Goal: Use online tool/utility: Utilize a website feature to perform a specific function

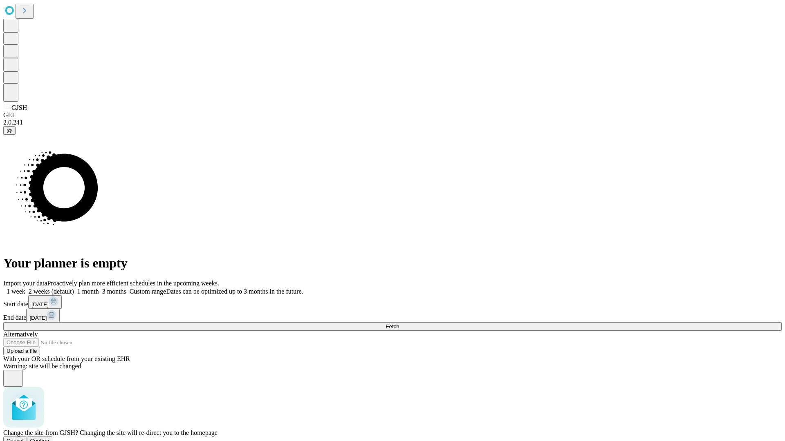
click at [49, 438] on span "Confirm" at bounding box center [39, 441] width 19 height 6
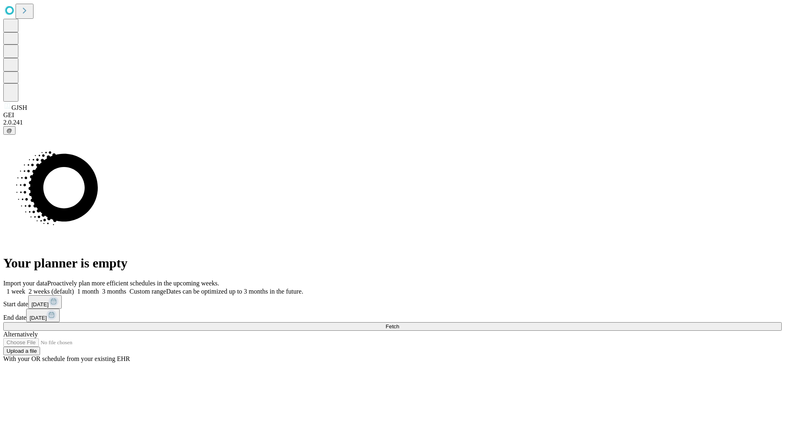
click at [74, 288] on label "2 weeks (default)" at bounding box center [49, 291] width 49 height 7
click at [399, 324] on span "Fetch" at bounding box center [391, 327] width 13 height 6
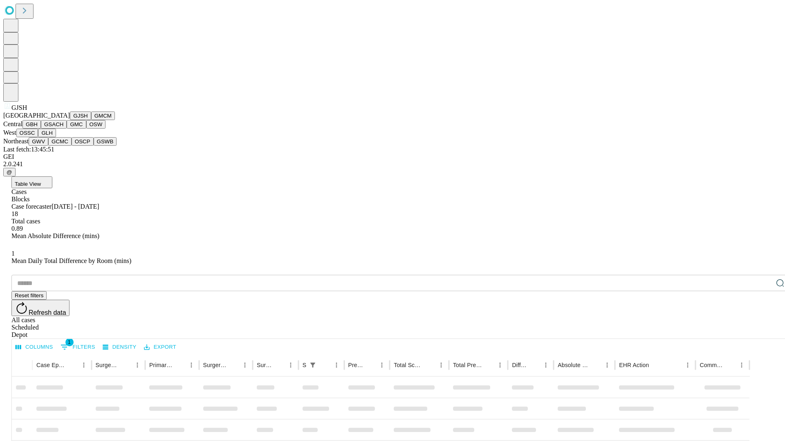
click at [91, 120] on button "GMCM" at bounding box center [103, 116] width 24 height 9
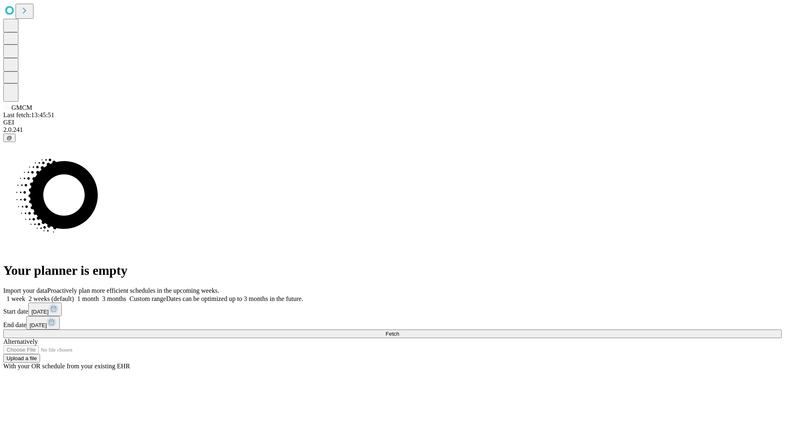
click at [74, 295] on label "2 weeks (default)" at bounding box center [49, 298] width 49 height 7
click at [399, 331] on span "Fetch" at bounding box center [391, 334] width 13 height 6
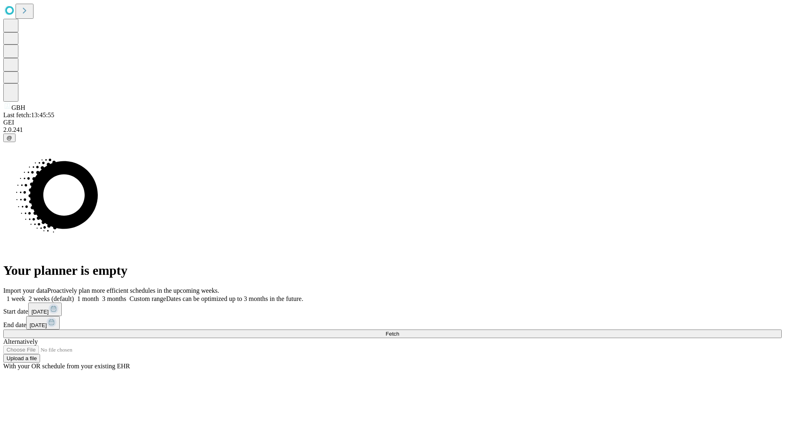
click at [399, 331] on span "Fetch" at bounding box center [391, 334] width 13 height 6
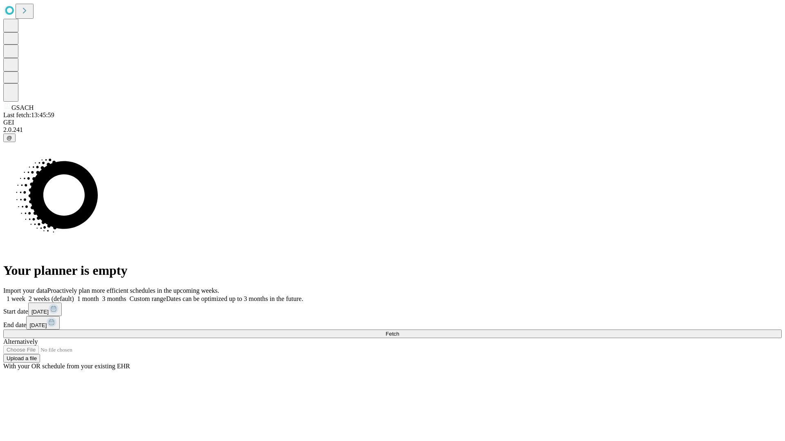
click at [74, 295] on label "2 weeks (default)" at bounding box center [49, 298] width 49 height 7
click at [399, 331] on span "Fetch" at bounding box center [391, 334] width 13 height 6
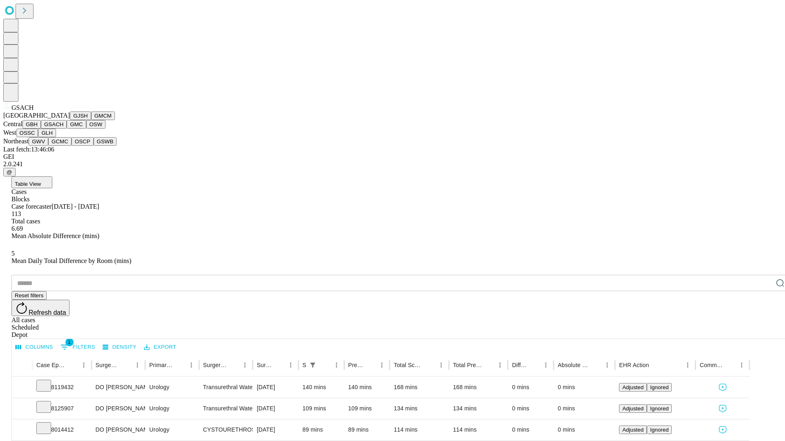
click at [67, 129] on button "GMC" at bounding box center [76, 124] width 19 height 9
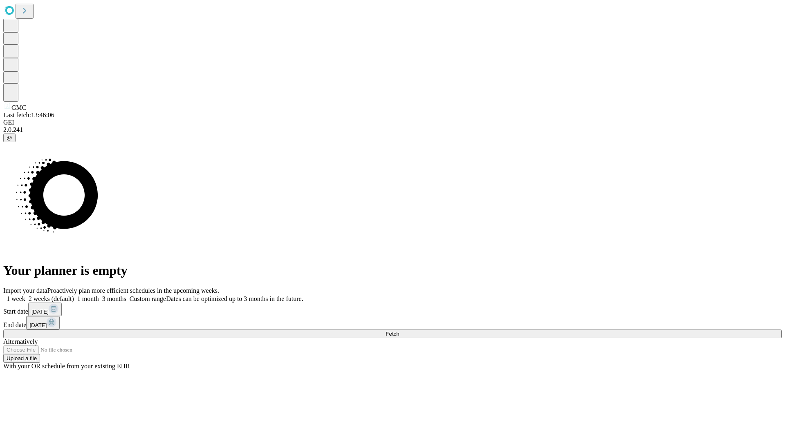
click at [74, 295] on label "2 weeks (default)" at bounding box center [49, 298] width 49 height 7
click at [399, 331] on span "Fetch" at bounding box center [391, 334] width 13 height 6
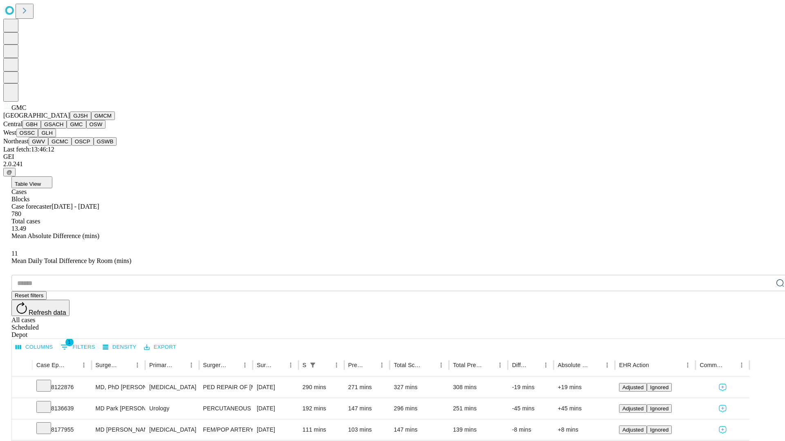
click at [86, 129] on button "OSW" at bounding box center [96, 124] width 20 height 9
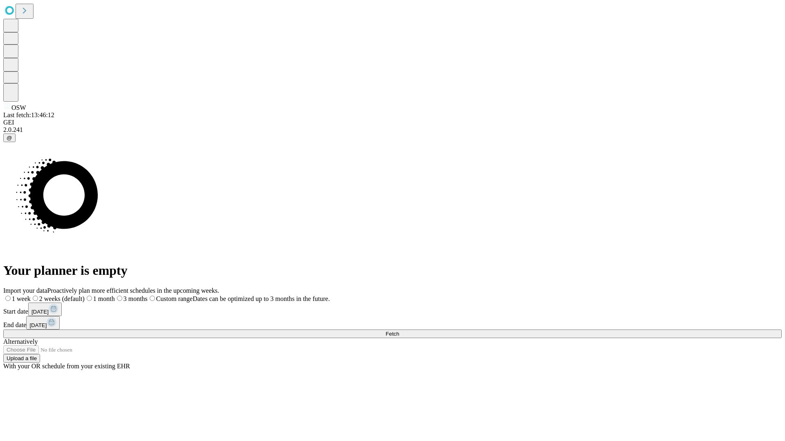
click at [85, 295] on label "2 weeks (default)" at bounding box center [58, 298] width 54 height 7
click at [399, 331] on span "Fetch" at bounding box center [391, 334] width 13 height 6
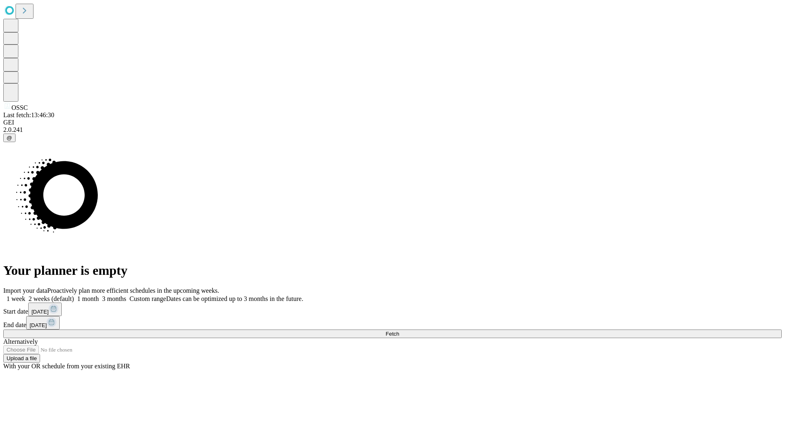
click at [399, 331] on span "Fetch" at bounding box center [391, 334] width 13 height 6
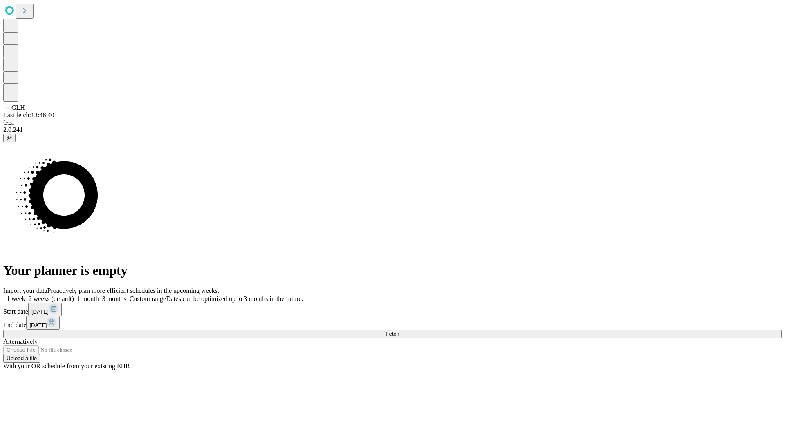
click at [399, 331] on span "Fetch" at bounding box center [391, 334] width 13 height 6
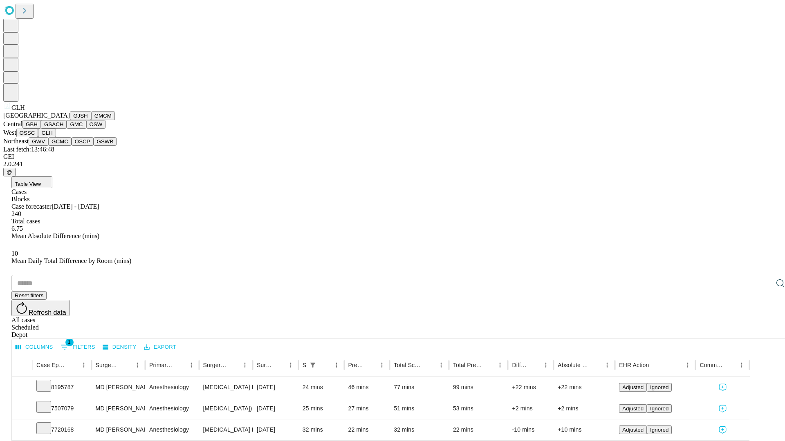
click at [48, 146] on button "GWV" at bounding box center [39, 141] width 20 height 9
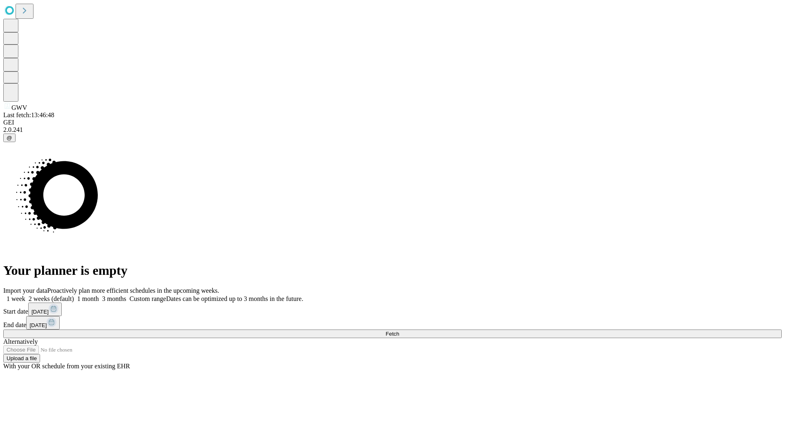
click at [74, 295] on label "2 weeks (default)" at bounding box center [49, 298] width 49 height 7
click at [399, 331] on span "Fetch" at bounding box center [391, 334] width 13 height 6
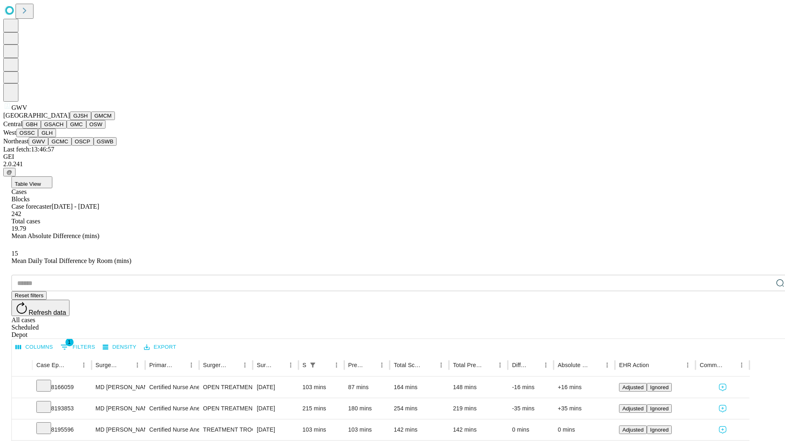
click at [63, 146] on button "GCMC" at bounding box center [59, 141] width 23 height 9
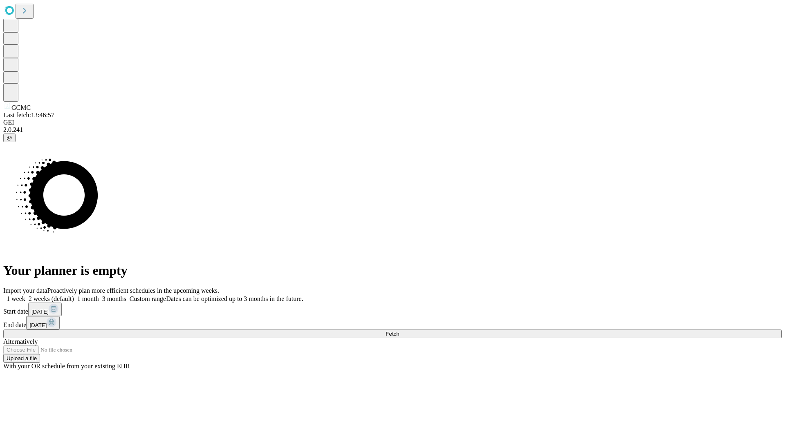
click at [399, 331] on span "Fetch" at bounding box center [391, 334] width 13 height 6
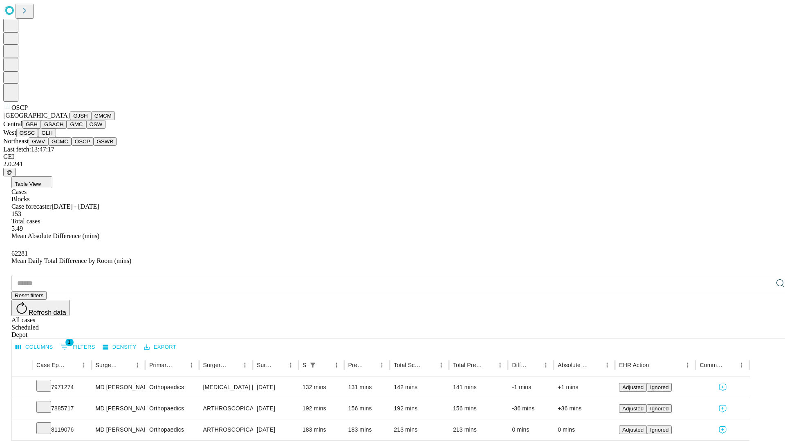
click at [94, 146] on button "GSWB" at bounding box center [105, 141] width 23 height 9
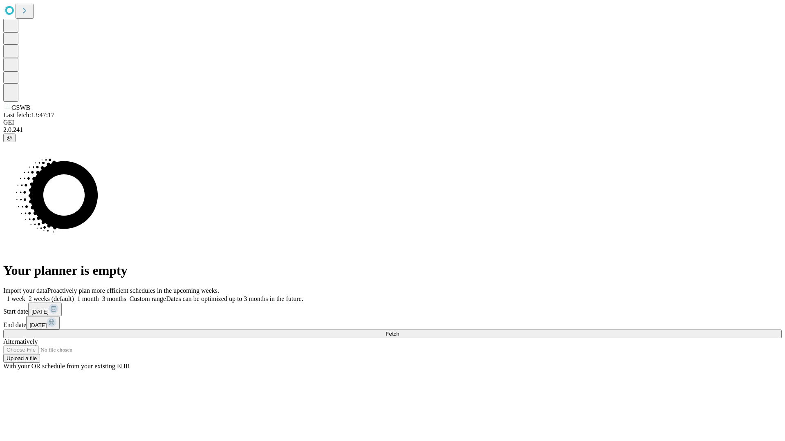
click at [74, 295] on label "2 weeks (default)" at bounding box center [49, 298] width 49 height 7
click at [399, 331] on span "Fetch" at bounding box center [391, 334] width 13 height 6
